Goal: Contribute content: Contribute content

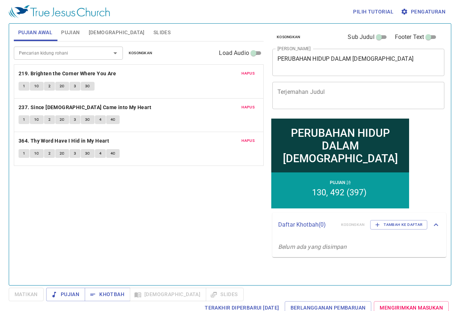
click at [142, 52] on span "Kosongkan" at bounding box center [141, 53] width 24 height 7
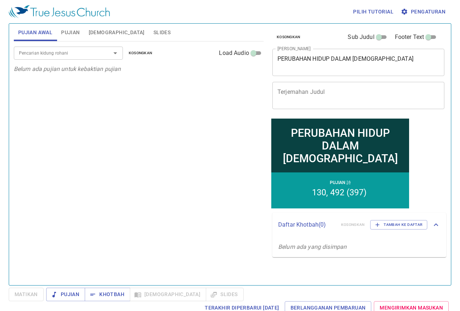
click at [153, 31] on span "Slides" at bounding box center [161, 32] width 17 height 9
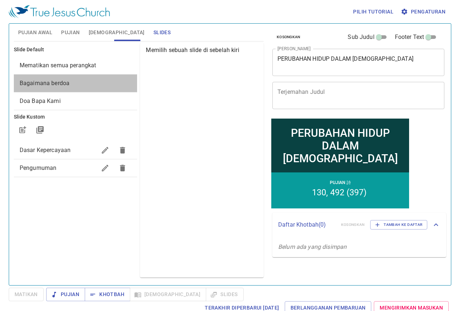
click at [83, 87] on span "Bagaimana berdoa" at bounding box center [76, 83] width 112 height 9
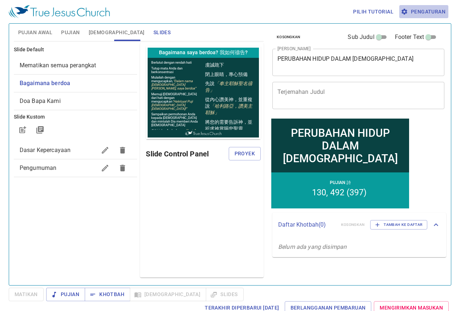
click at [428, 11] on span "Pengaturan" at bounding box center [423, 11] width 43 height 9
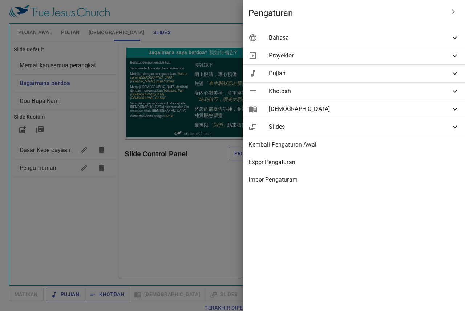
click at [321, 39] on span "Bahasa" at bounding box center [360, 37] width 182 height 9
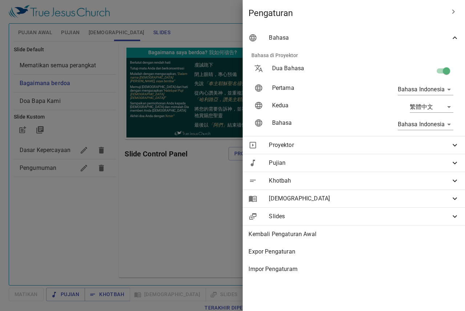
drag, startPoint x: 444, startPoint y: 69, endPoint x: 439, endPoint y: 75, distance: 7.3
click at [444, 69] on input "checkbox" at bounding box center [446, 72] width 41 height 14
checkbox input "false"
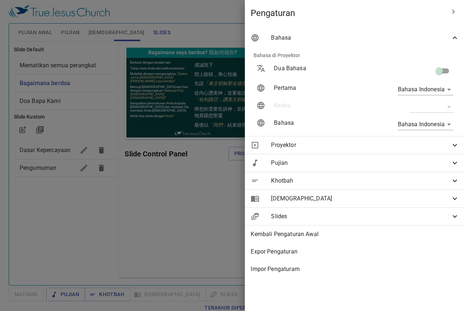
click at [151, 205] on div at bounding box center [232, 155] width 465 height 311
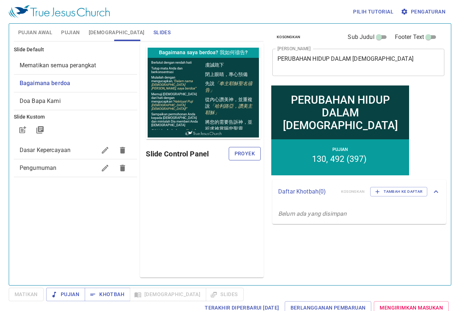
click at [259, 155] on button "Proyek" at bounding box center [244, 153] width 32 height 13
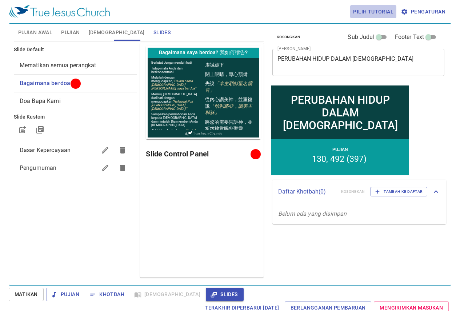
drag, startPoint x: 368, startPoint y: 15, endPoint x: 377, endPoint y: 32, distance: 20.2
click at [369, 19] on div "Pilih tutorial Pengaturan" at bounding box center [228, 11] width 439 height 23
click at [22, 301] on div "Terakhir Diperbarui 22/9/2025 Berlangganan Pembaruan Mengirimkan Masukan" at bounding box center [230, 307] width 442 height 13
click at [24, 295] on span "Matikan" at bounding box center [26, 294] width 23 height 9
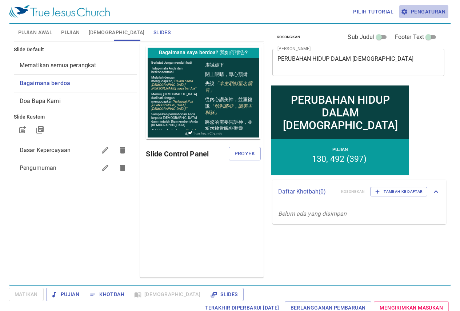
click at [414, 6] on button "Pengaturan" at bounding box center [423, 11] width 49 height 13
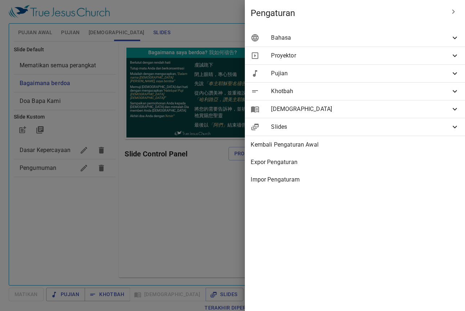
drag, startPoint x: 394, startPoint y: 30, endPoint x: 393, endPoint y: 34, distance: 4.0
click at [394, 33] on div "Bahasa" at bounding box center [355, 37] width 220 height 17
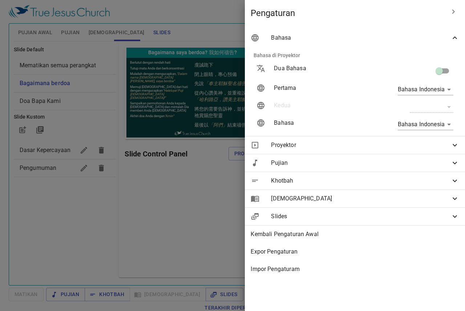
click at [393, 35] on span "Bahasa" at bounding box center [360, 37] width 179 height 9
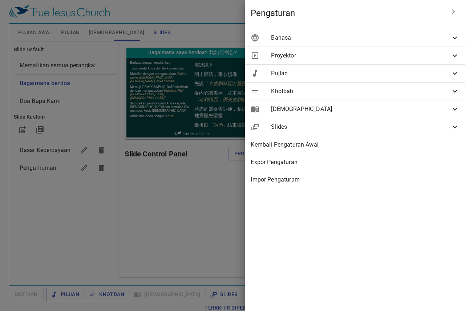
click at [393, 37] on span "Bahasa" at bounding box center [360, 37] width 179 height 9
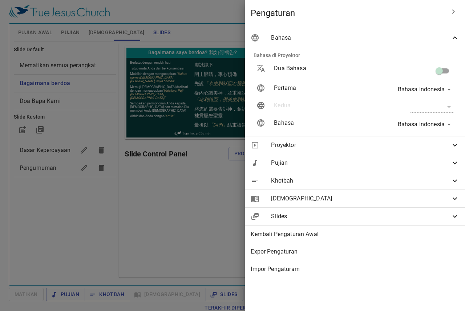
click at [61, 218] on div at bounding box center [232, 155] width 465 height 311
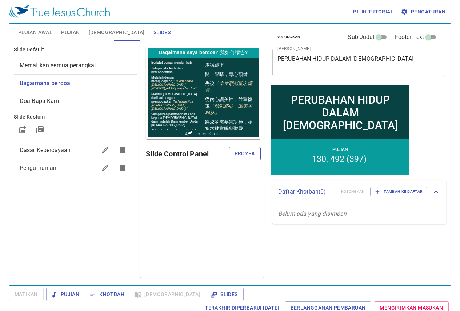
click at [240, 153] on span "Proyek" at bounding box center [244, 153] width 20 height 9
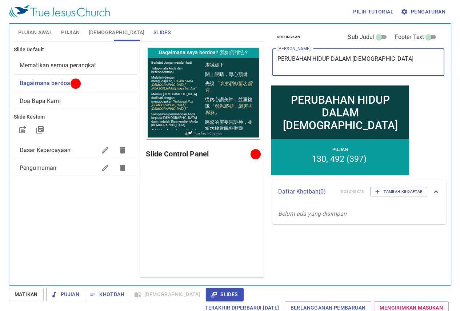
drag, startPoint x: 382, startPoint y: 59, endPoint x: 77, endPoint y: 121, distance: 311.7
click at [81, 121] on div "Pujian Awal Pujian Alkitab Slides Pencarian kidung rohani Pencarian kidung roha…" at bounding box center [230, 151] width 438 height 261
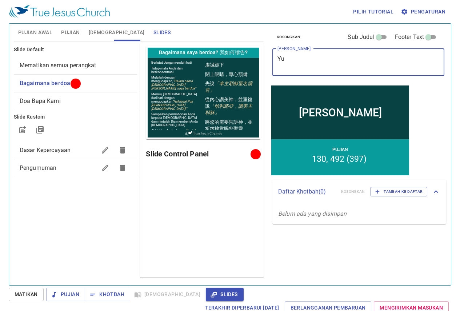
type textarea "Y"
type textarea "YUSUF ARIMA"
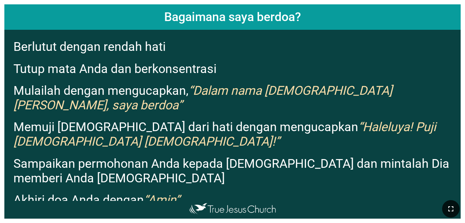
click at [290, 202] on button "button" at bounding box center [450, 208] width 17 height 17
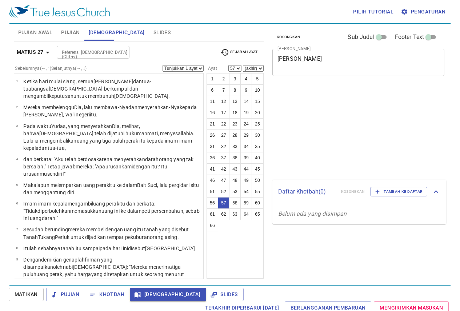
select select "57"
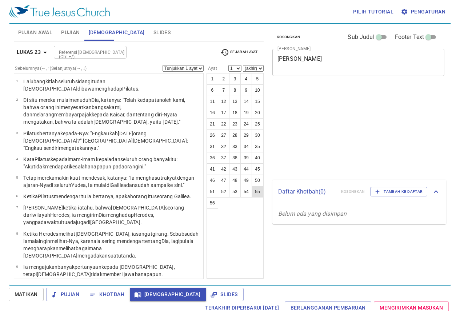
scroll to position [3, 0]
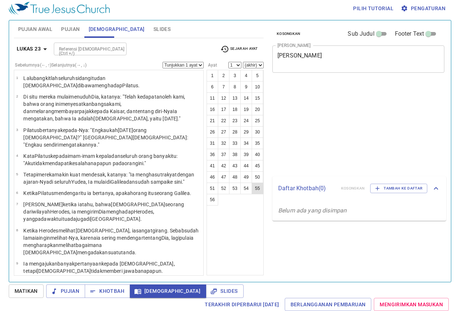
click at [258, 174] on button "50" at bounding box center [257, 177] width 12 height 12
select select "50"
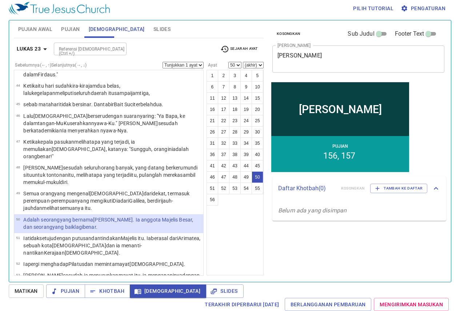
scroll to position [0, 0]
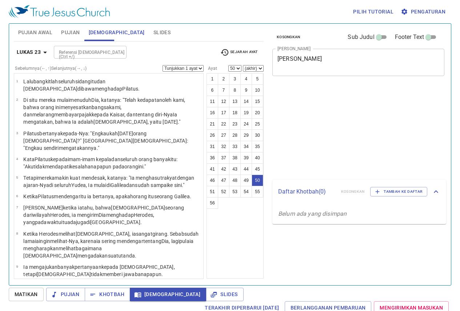
select select "50"
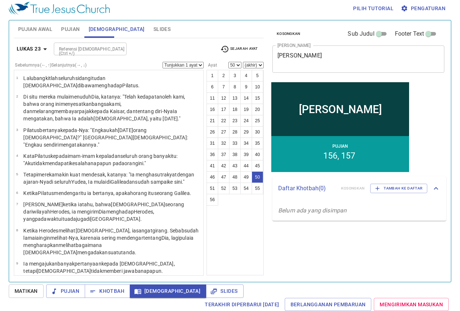
scroll to position [952, 0]
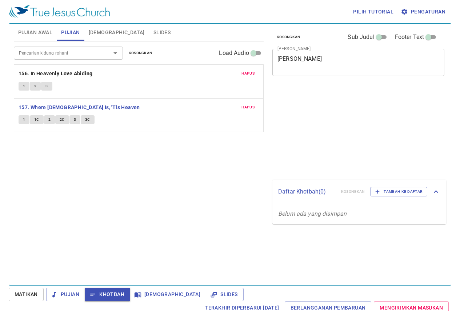
scroll to position [3, 0]
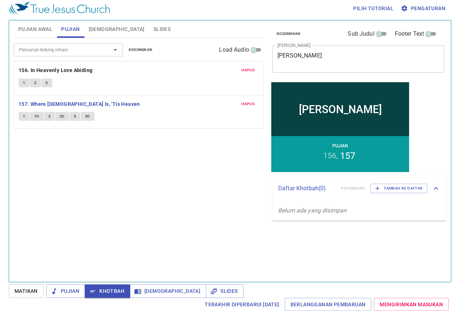
click at [26, 116] on button "1" at bounding box center [24, 116] width 11 height 9
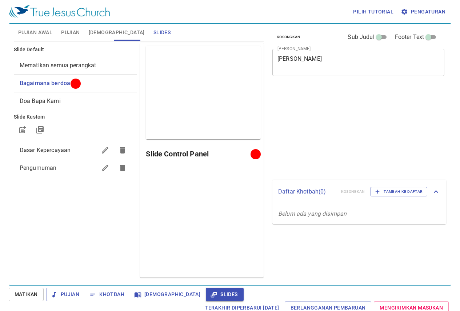
scroll to position [3, 0]
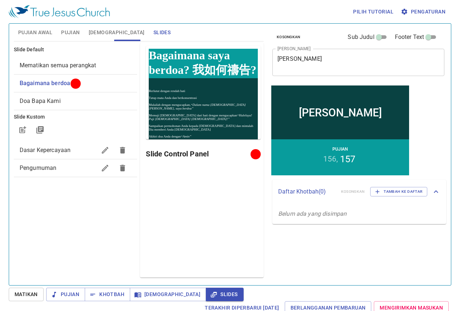
scroll to position [3, 0]
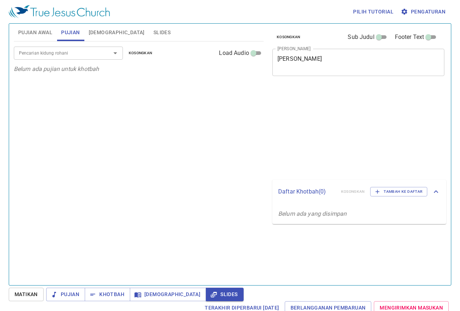
scroll to position [3, 0]
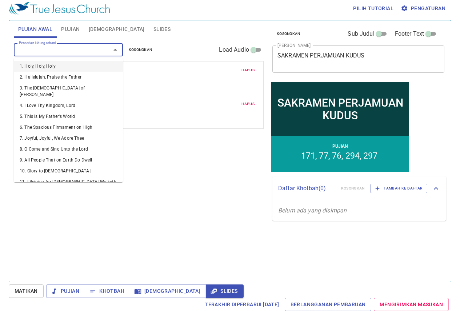
scroll to position [3, 0]
